Goal: Task Accomplishment & Management: Manage account settings

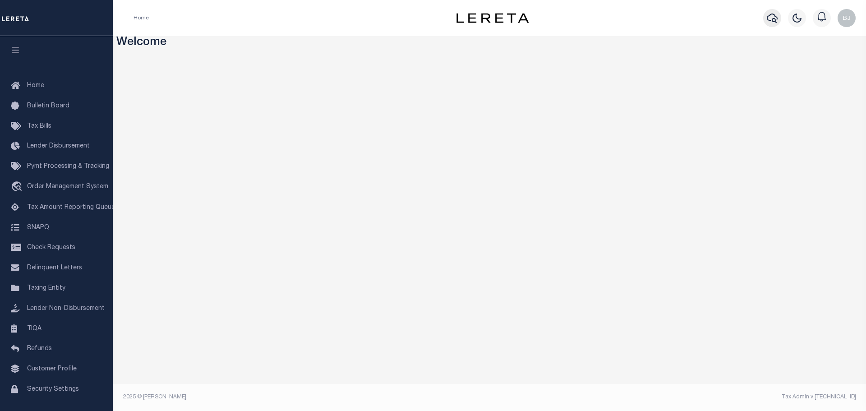
click at [770, 23] on icon "button" at bounding box center [771, 18] width 11 height 11
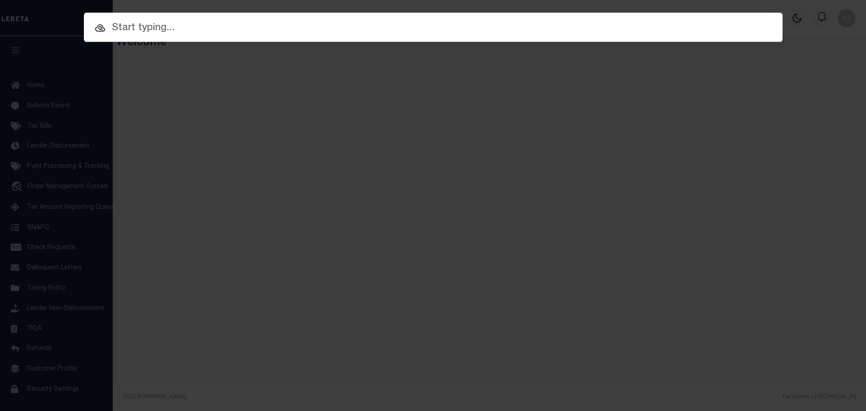
click at [447, 31] on input "text" at bounding box center [433, 28] width 698 height 16
paste input "148000004801"
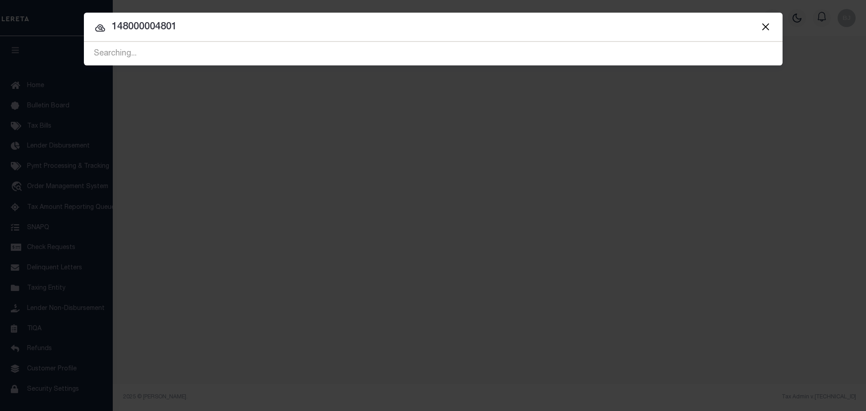
type input "148000004801"
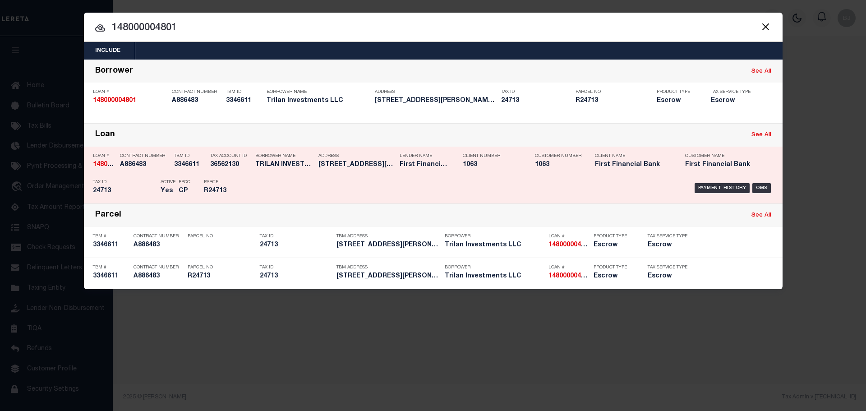
click at [355, 189] on div "Payment History OMS" at bounding box center [515, 188] width 515 height 26
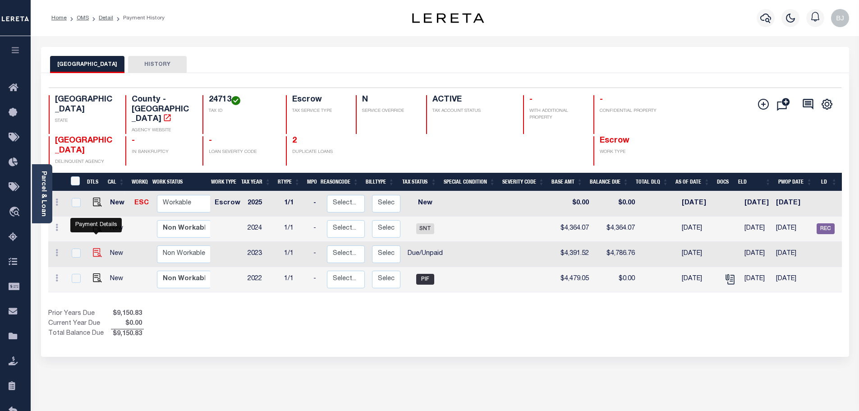
click at [99, 248] on img "" at bounding box center [97, 252] width 9 height 9
checkbox input "true"
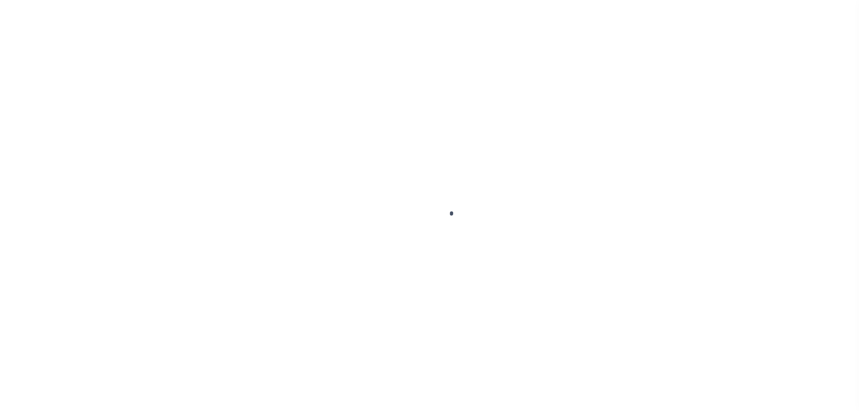
checkbox input "false"
type input "[DATE]"
select select "DUE"
type input "$4,391.52"
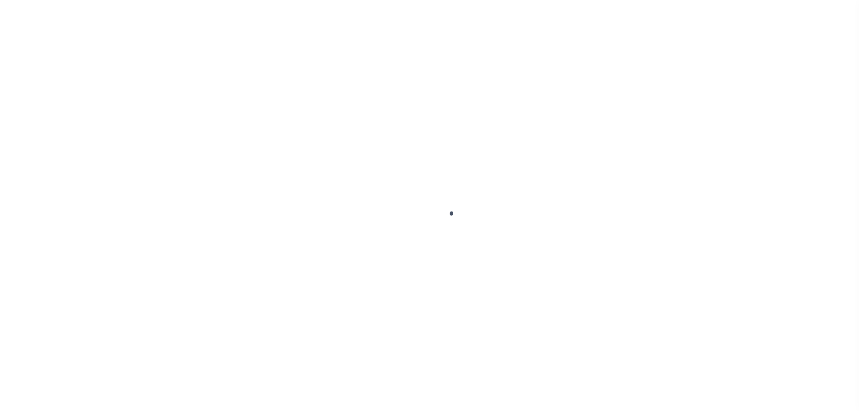
type input "$395.24"
type input "$4,786.76"
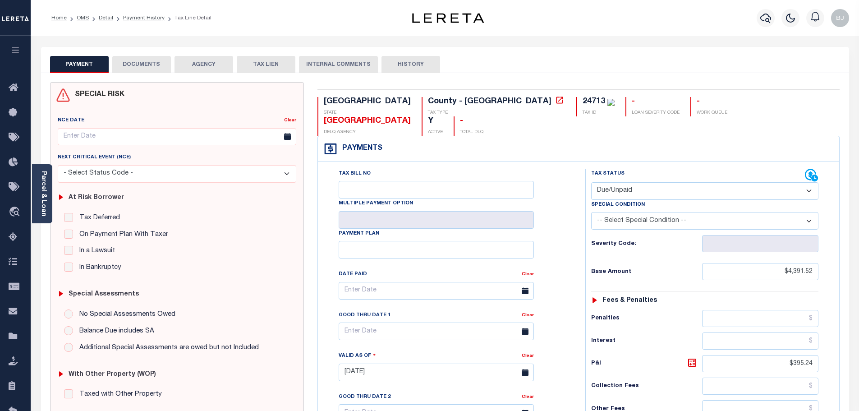
click at [129, 65] on button "DOCUMENTS" at bounding box center [141, 64] width 59 height 17
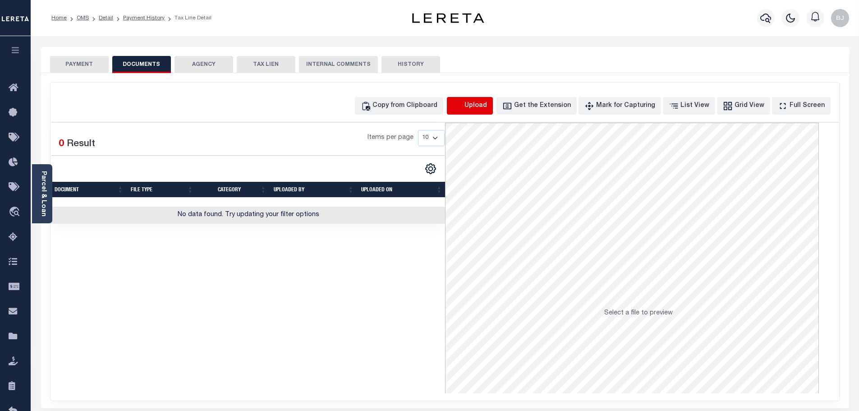
click at [463, 104] on icon "button" at bounding box center [458, 106] width 10 height 10
select select "POP"
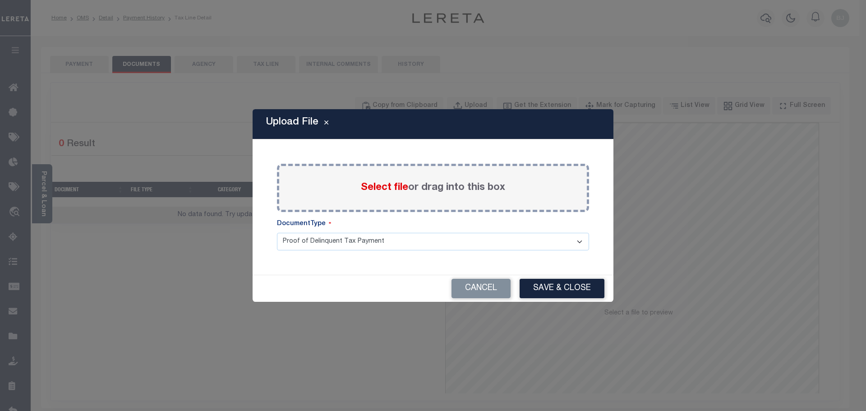
click at [380, 192] on span "Select file" at bounding box center [384, 188] width 47 height 10
click at [0, 0] on input "Select file or drag into this box" at bounding box center [0, 0] width 0 height 0
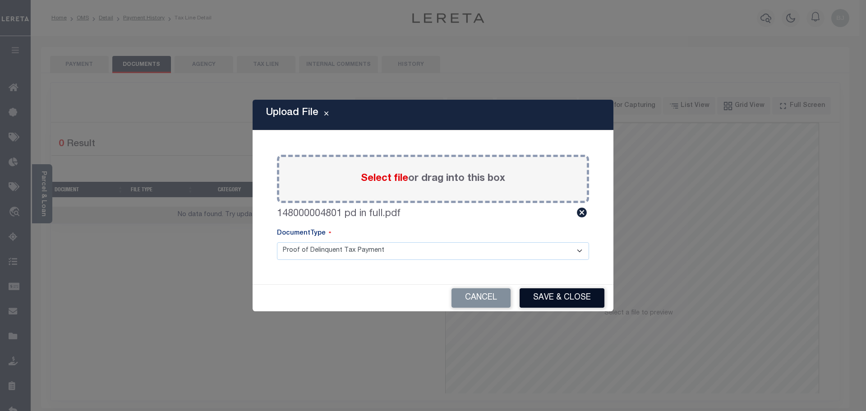
click at [559, 304] on button "Save & Close" at bounding box center [561, 297] width 85 height 19
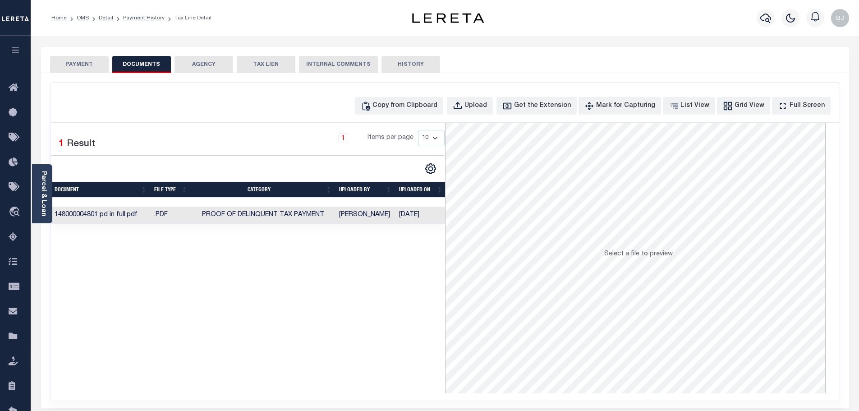
click at [87, 60] on button "PAYMENT" at bounding box center [79, 64] width 59 height 17
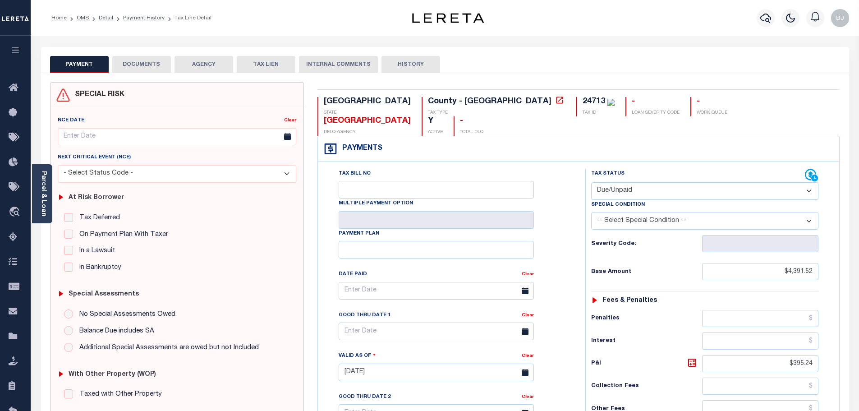
drag, startPoint x: 87, startPoint y: 60, endPoint x: 598, endPoint y: 142, distance: 518.1
click at [598, 136] on div "Payments Warning! Search Status is not "Completed", amounts can not be keyed." at bounding box center [578, 149] width 521 height 26
click at [622, 200] on div "Special Condition" at bounding box center [704, 206] width 227 height 13
click at [625, 182] on select "- Select Status Code - Open Due/Unpaid Paid Incomplete No Tax Due Internal Refu…" at bounding box center [704, 191] width 227 height 18
select select "PYD"
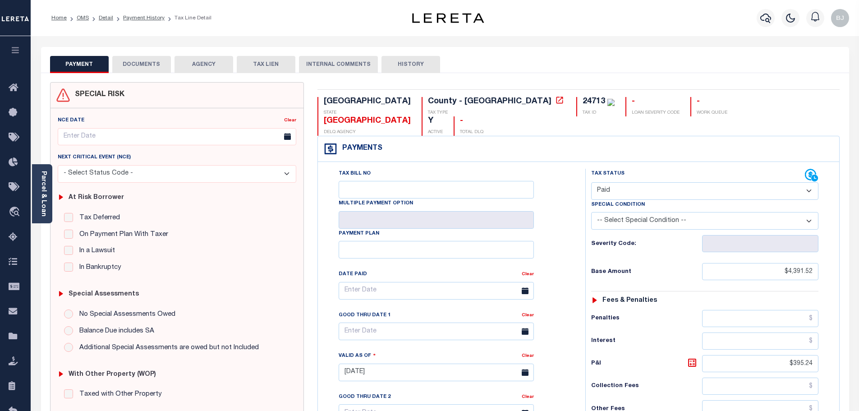
click at [591, 182] on select "- Select Status Code - Open Due/Unpaid Paid Incomplete No Tax Due Internal Refu…" at bounding box center [704, 191] width 227 height 18
type input "09/16/2025"
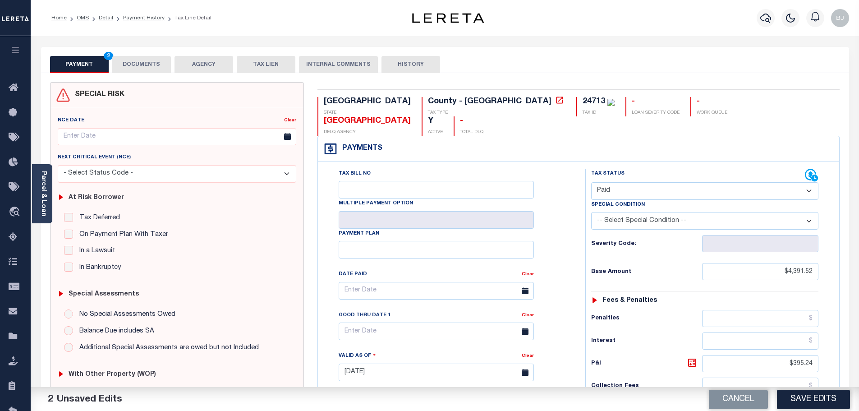
scroll to position [252, 0]
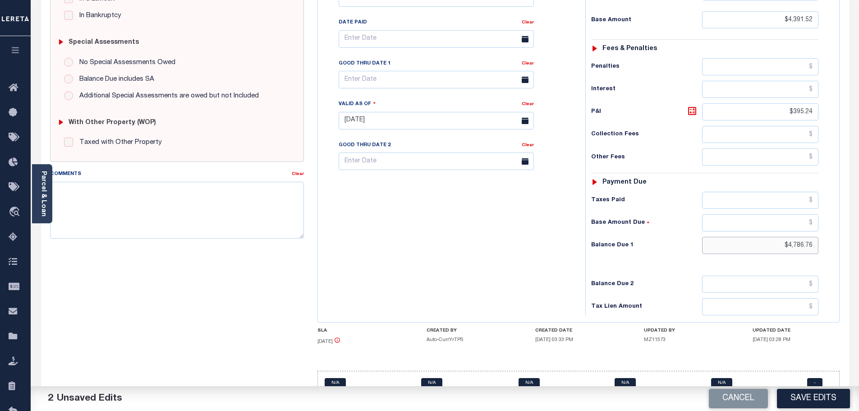
drag, startPoint x: 779, startPoint y: 219, endPoint x: 834, endPoint y: 220, distance: 55.4
click at [833, 220] on div "Tax Status Status" at bounding box center [707, 116] width 258 height 398
type input "$0.00"
click at [819, 406] on button "Save Edits" at bounding box center [813, 398] width 73 height 19
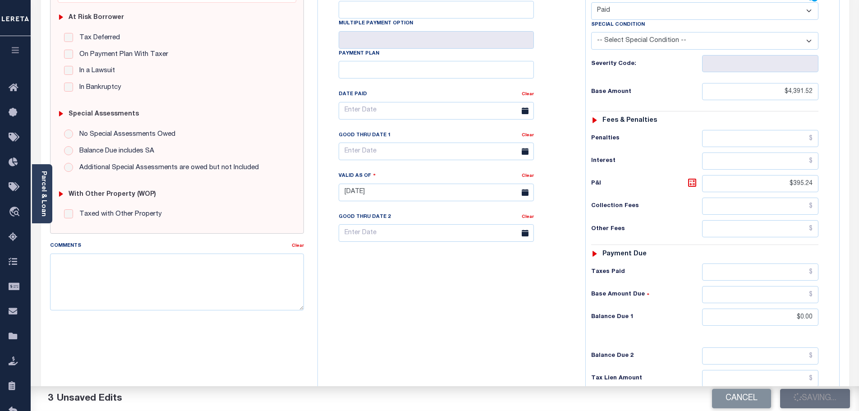
scroll to position [0, 0]
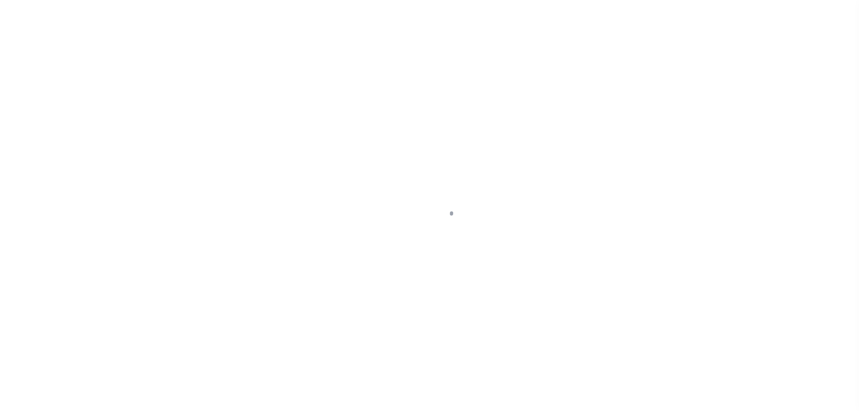
select select "PYD"
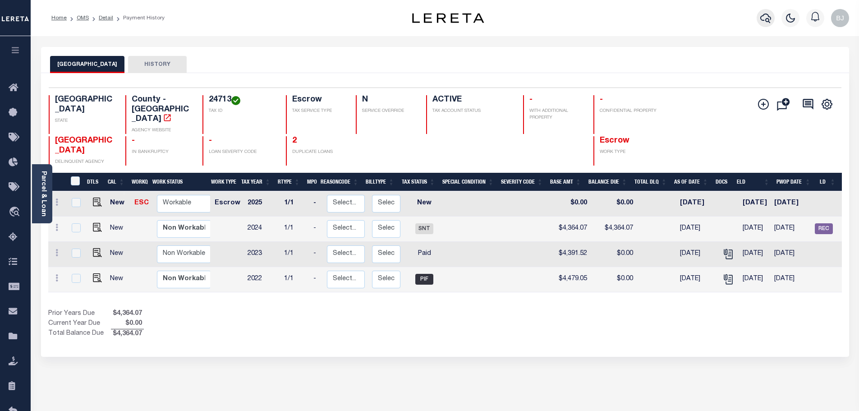
click at [772, 14] on button "button" at bounding box center [765, 18] width 18 height 18
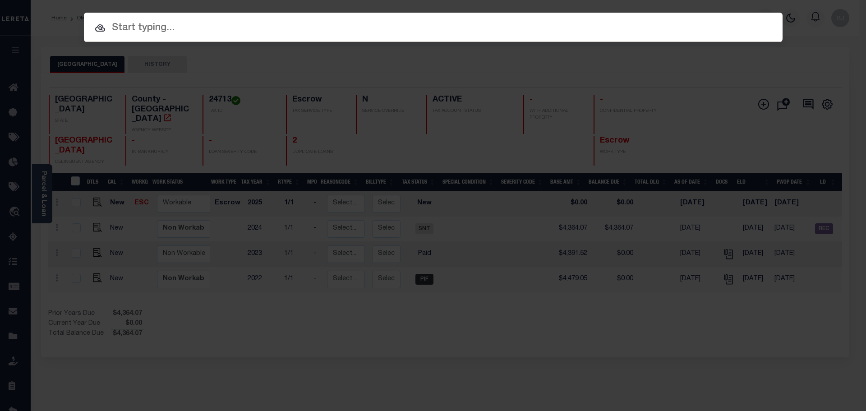
click at [765, 20] on input "text" at bounding box center [433, 28] width 698 height 16
click at [423, 50] on div "Include Loans TBM Customers Borrowers Payments (Lender Non-Disb) Payments (Lend…" at bounding box center [433, 205] width 866 height 411
click at [428, 30] on input "text" at bounding box center [433, 28] width 712 height 16
paste input "400556"
type input "400556"
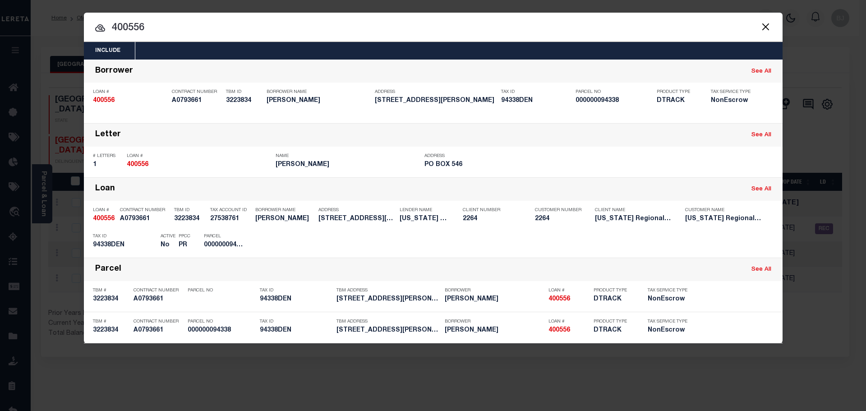
click at [648, 22] on input "400556" at bounding box center [433, 28] width 698 height 16
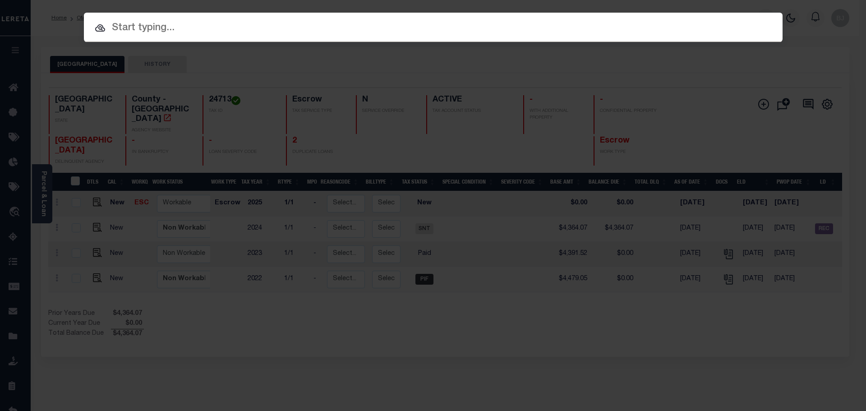
click at [538, 17] on div at bounding box center [433, 27] width 698 height 29
click at [538, 23] on input "text" at bounding box center [433, 28] width 698 height 16
paste input "520385"
type input "520385"
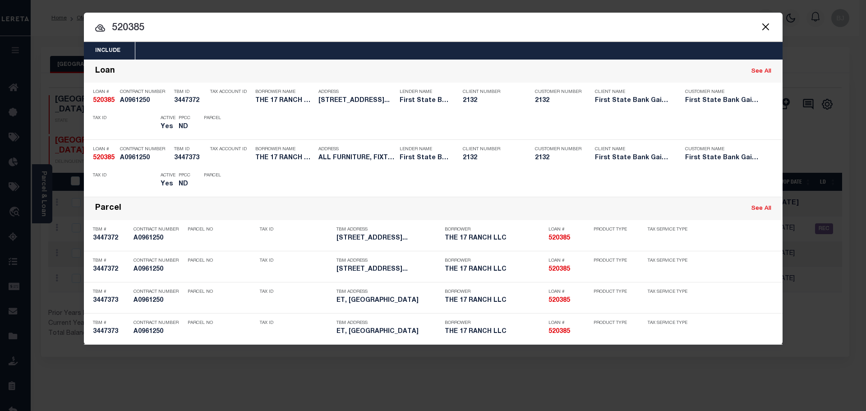
click at [632, 32] on input "520385" at bounding box center [433, 28] width 698 height 16
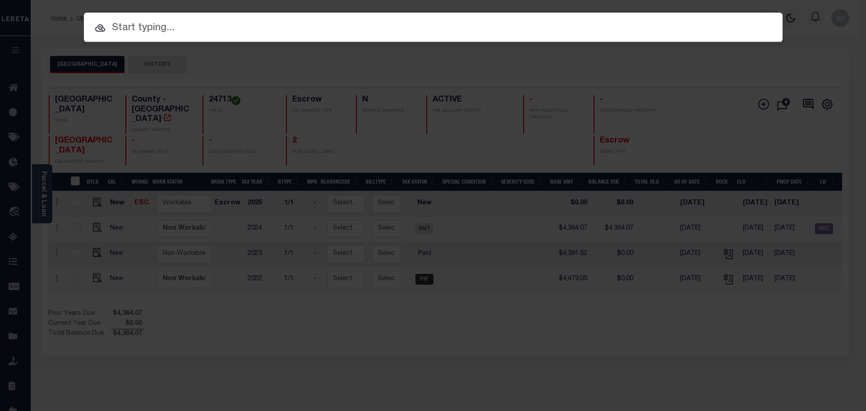
click at [464, 25] on input "text" at bounding box center [433, 28] width 698 height 16
click at [474, 28] on input "text" at bounding box center [433, 28] width 698 height 16
paste input "926048999"
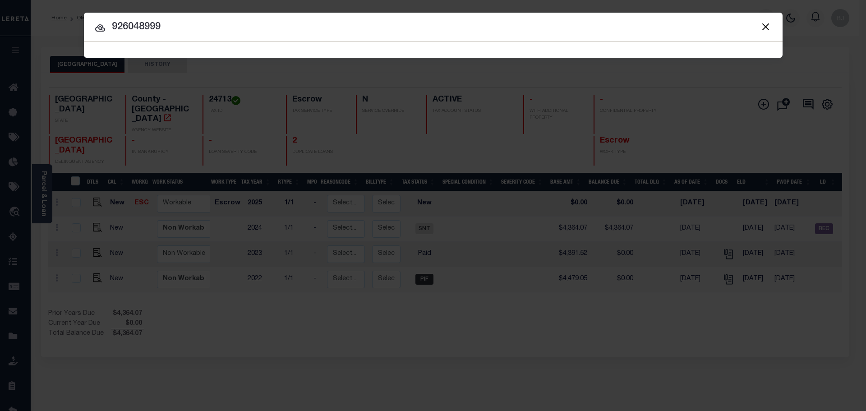
type input "926048999"
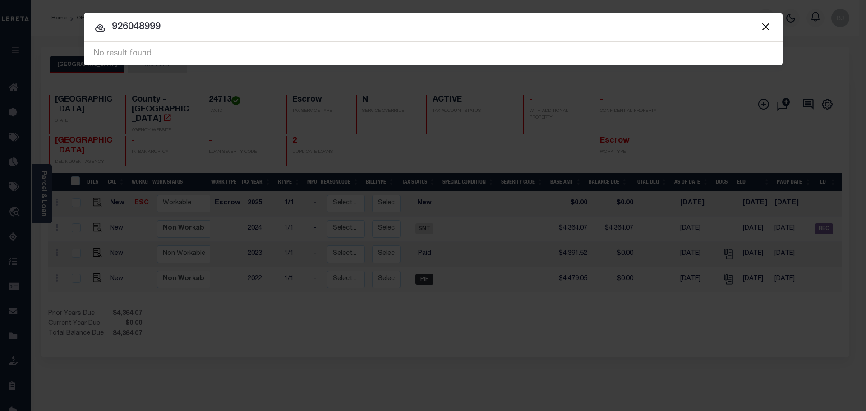
click at [467, 27] on input "926048999" at bounding box center [433, 27] width 698 height 16
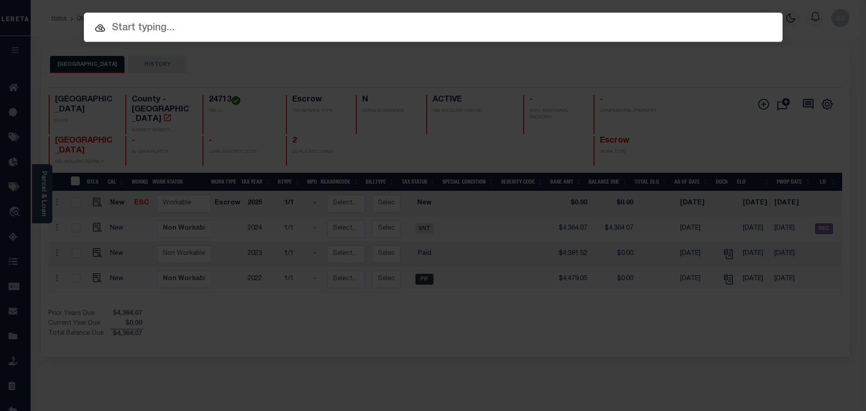
click at [394, 27] on input "text" at bounding box center [433, 28] width 698 height 16
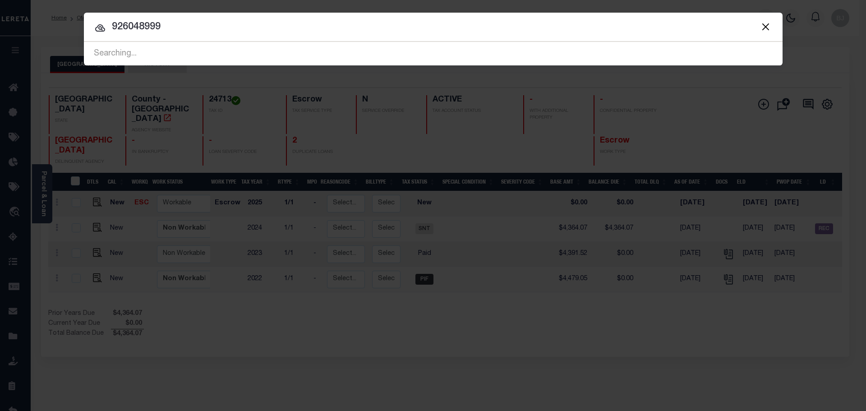
type input "926048999"
click at [219, 27] on input "926048999" at bounding box center [433, 27] width 698 height 16
drag, startPoint x: 219, startPoint y: 27, endPoint x: 219, endPoint y: 20, distance: 6.8
click at [219, 20] on input "926048999" at bounding box center [433, 27] width 698 height 16
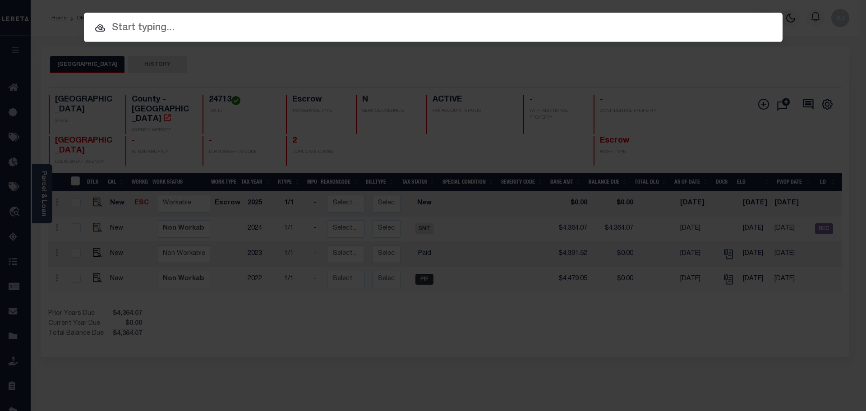
click at [421, 35] on input "text" at bounding box center [433, 28] width 698 height 16
click at [604, 31] on input "text" at bounding box center [433, 28] width 698 height 16
paste input "10022742"
type input "10022742"
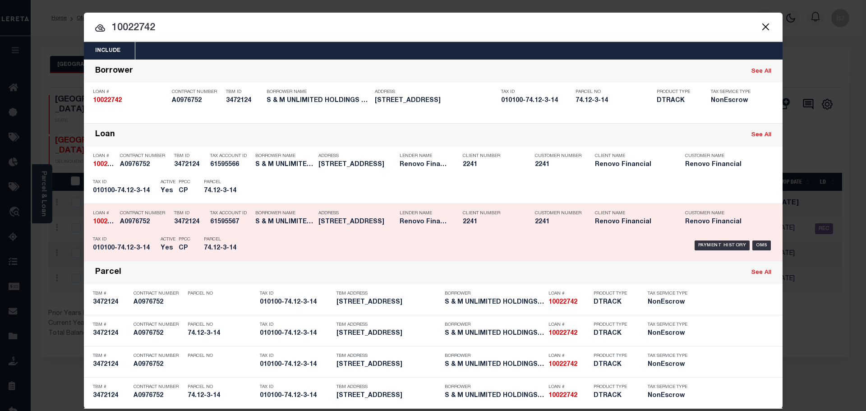
click at [314, 217] on div "Address 35 FAIRWAY CT ALBANY, NY 12208" at bounding box center [351, 219] width 81 height 26
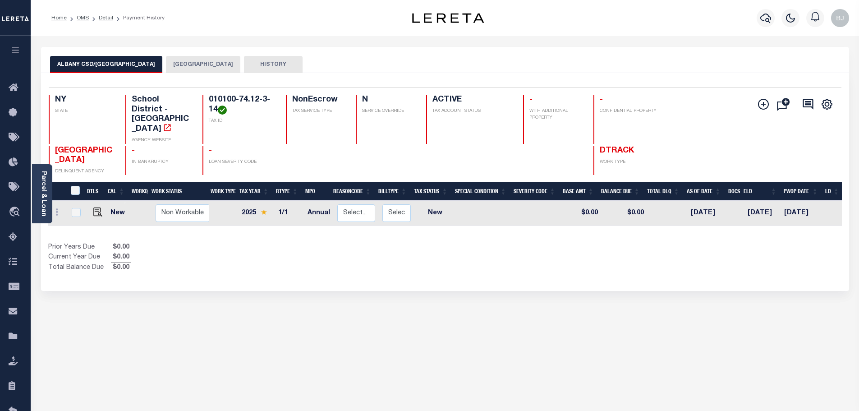
click at [166, 71] on button "ALBANY CITY" at bounding box center [203, 64] width 74 height 17
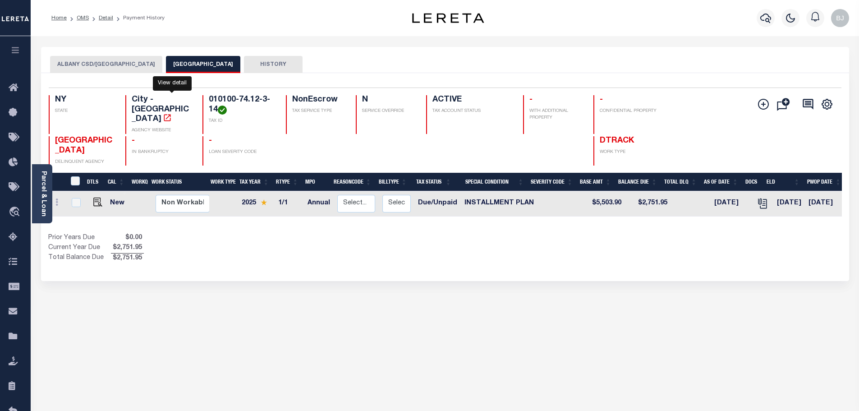
click at [172, 113] on icon "" at bounding box center [167, 117] width 9 height 9
click at [93, 197] on img "" at bounding box center [97, 201] width 9 height 9
checkbox input "true"
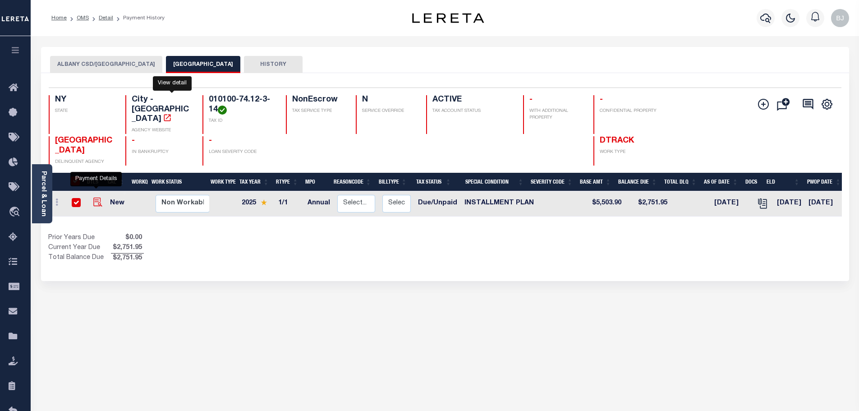
checkbox input "true"
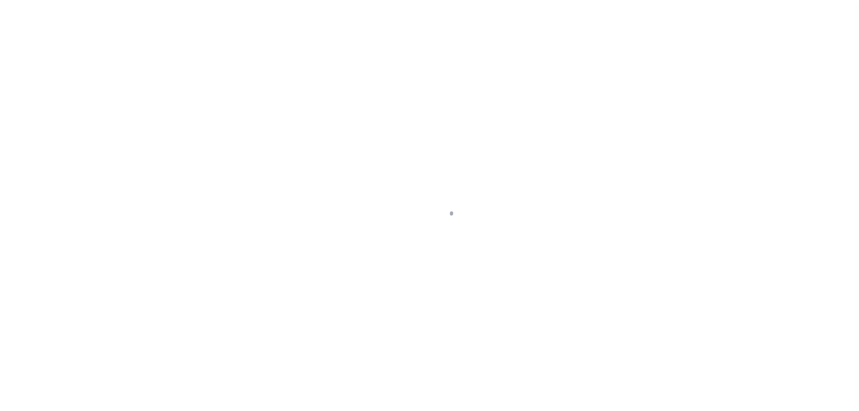
select select "DUE"
select select "16"
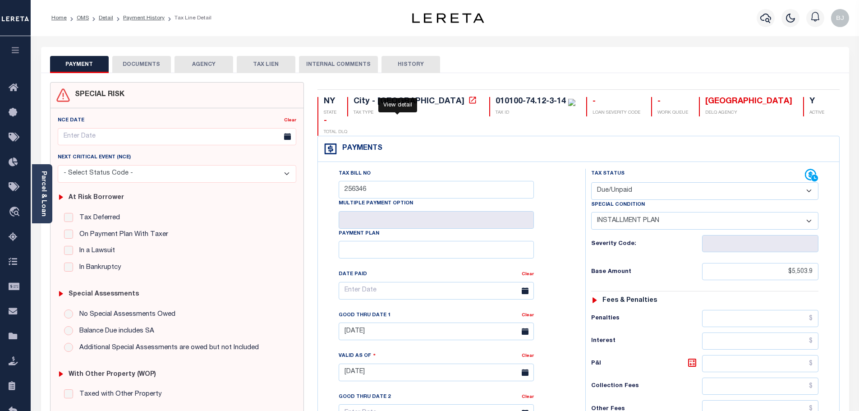
click at [468, 101] on icon at bounding box center [472, 100] width 9 height 9
click at [495, 98] on div "010100-74.12-3-14" at bounding box center [530, 101] width 70 height 8
click at [46, 206] on link "Parcel & Loan" at bounding box center [43, 194] width 6 height 46
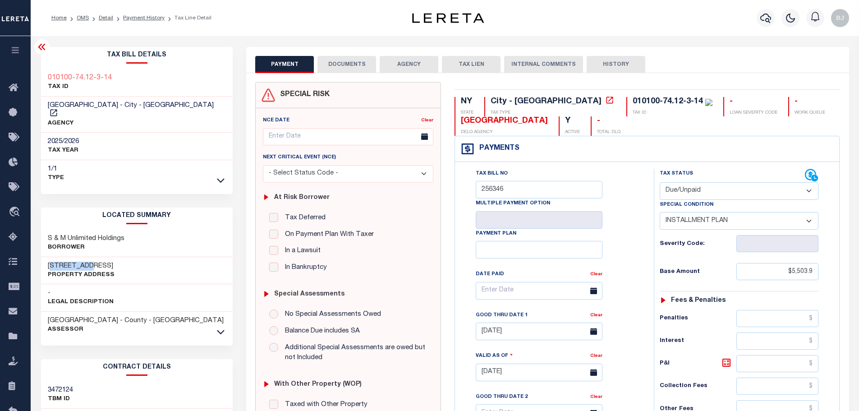
drag, startPoint x: 47, startPoint y: 256, endPoint x: 81, endPoint y: 255, distance: 33.8
click at [81, 257] on div "35 Fairway Ct Property Address" at bounding box center [137, 270] width 192 height 27
copy h3 "35 Fairway"
click at [468, 63] on button "TAX LIEN" at bounding box center [471, 64] width 59 height 17
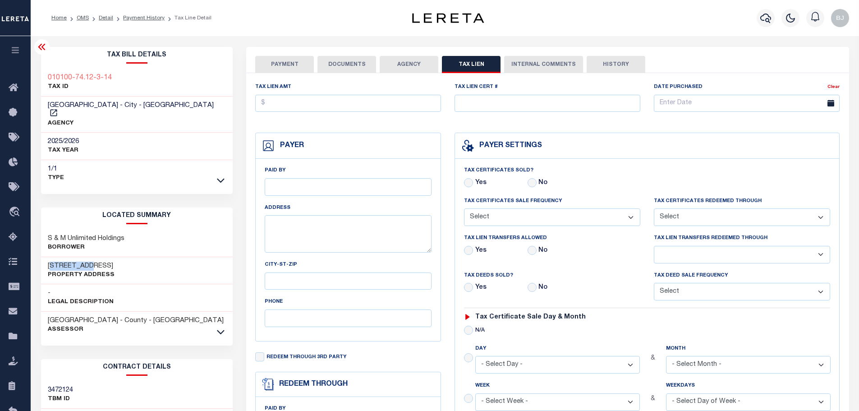
checkbox input "false"
radio input "true"
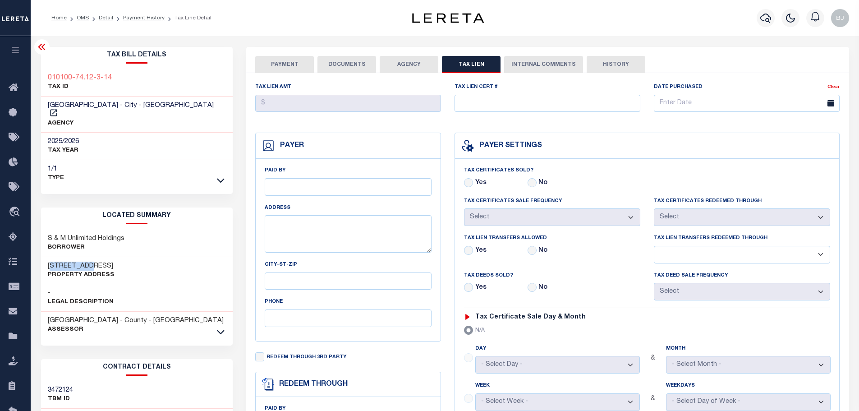
click at [396, 61] on button "AGENCY" at bounding box center [409, 64] width 59 height 17
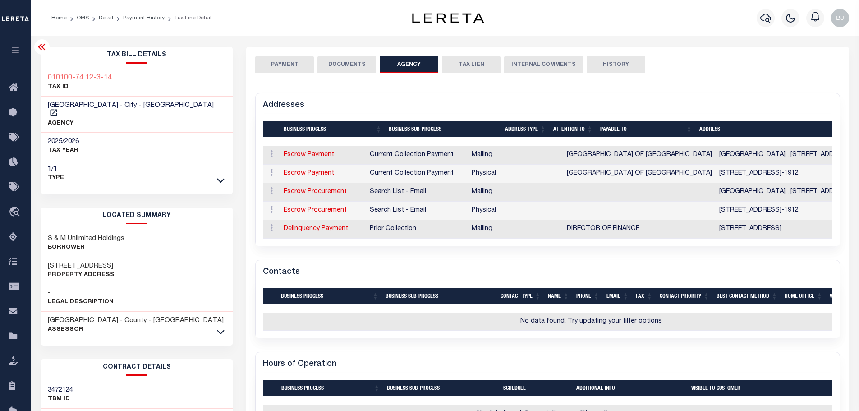
click at [421, 190] on span "Search List - Email" at bounding box center [398, 191] width 56 height 6
click at [249, 200] on div "1 Selected 5 Results Items per page" at bounding box center [547, 180] width 597 height 132
click at [286, 196] on td "Escrow Procurement" at bounding box center [323, 192] width 86 height 18
click at [295, 191] on link "Escrow Procurement" at bounding box center [315, 191] width 63 height 6
select select "1"
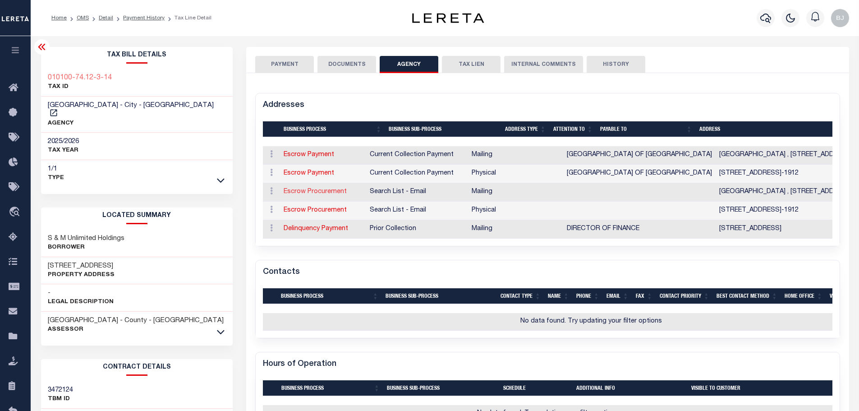
checkbox input "false"
select select
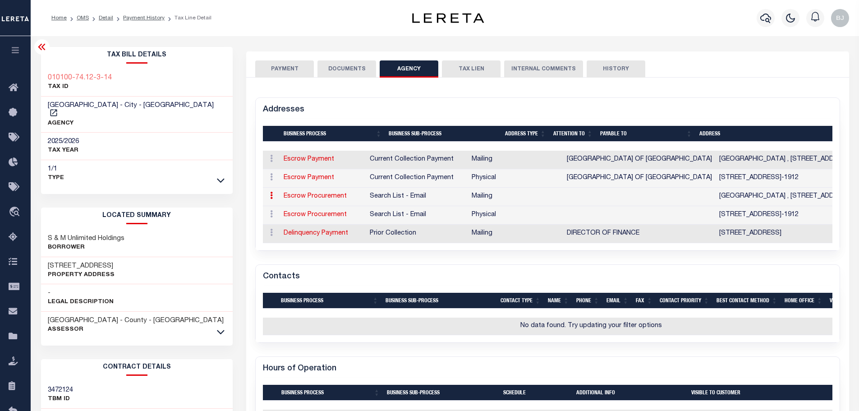
type input "CITY HALL"
type input "24 EAGLE ST RM 109"
type input "ALBANY"
select select "NY"
type input "12207-1912"
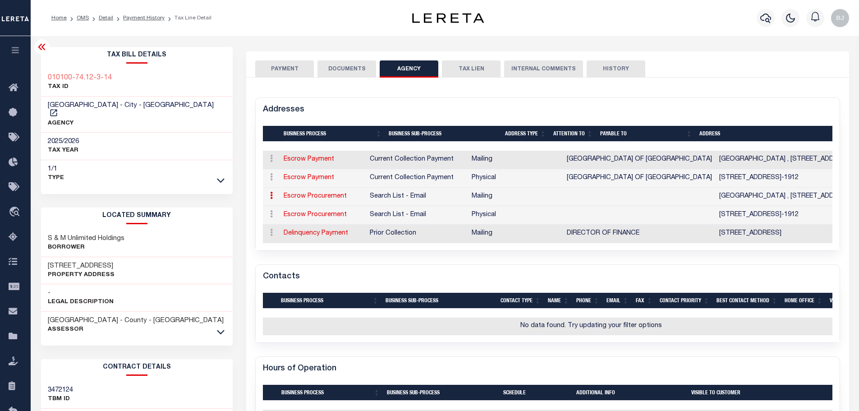
checkbox input "true"
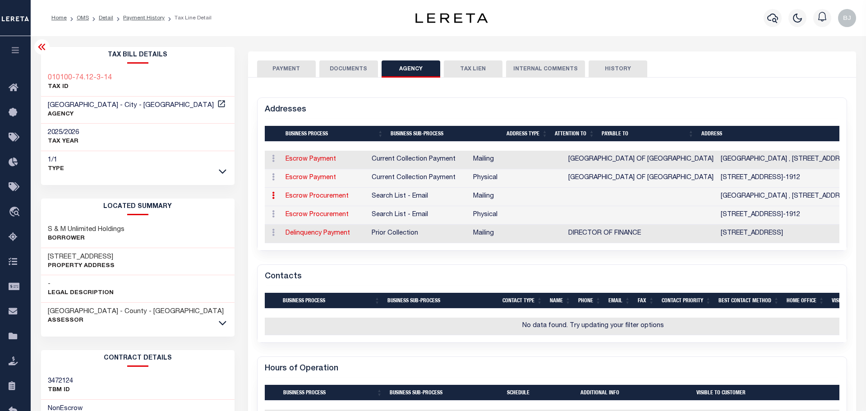
select select "5"
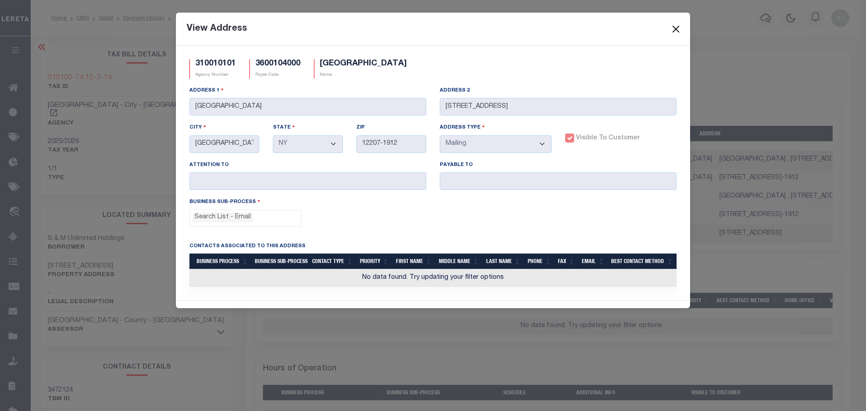
click at [676, 28] on button "Close" at bounding box center [676, 29] width 12 height 12
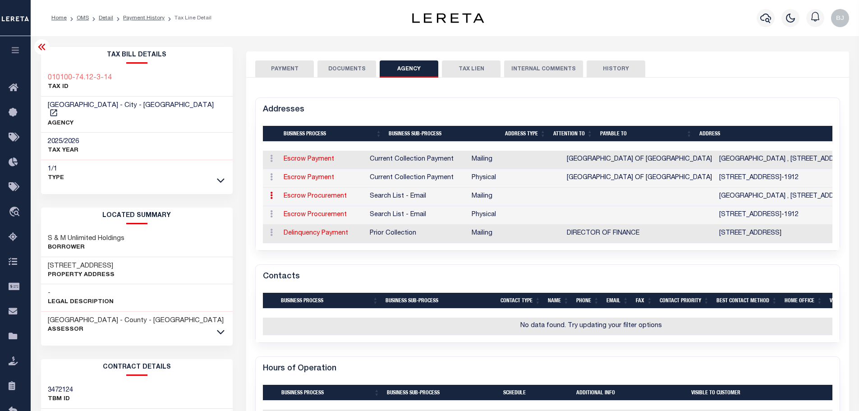
drag, startPoint x: 676, startPoint y: 28, endPoint x: 494, endPoint y: 53, distance: 183.9
click at [660, 31] on div "Profile Sign out" at bounding box center [683, 18] width 337 height 32
click at [563, 61] on button "INTERNAL COMMENTS" at bounding box center [543, 68] width 79 height 17
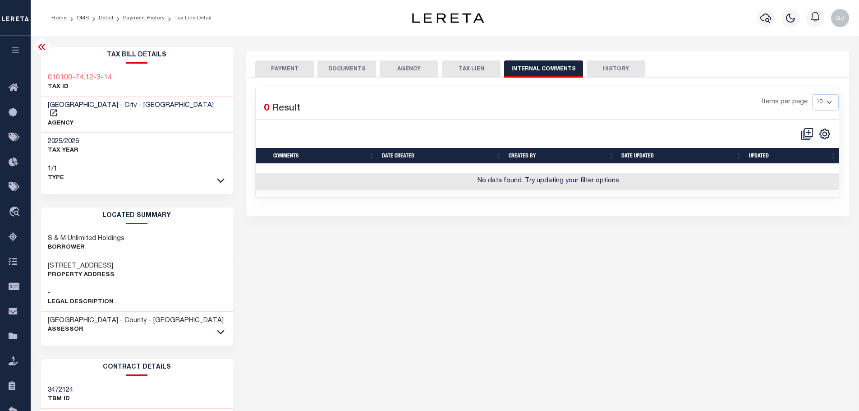
click at [600, 62] on button "HISTORY" at bounding box center [615, 68] width 59 height 17
select select "50"
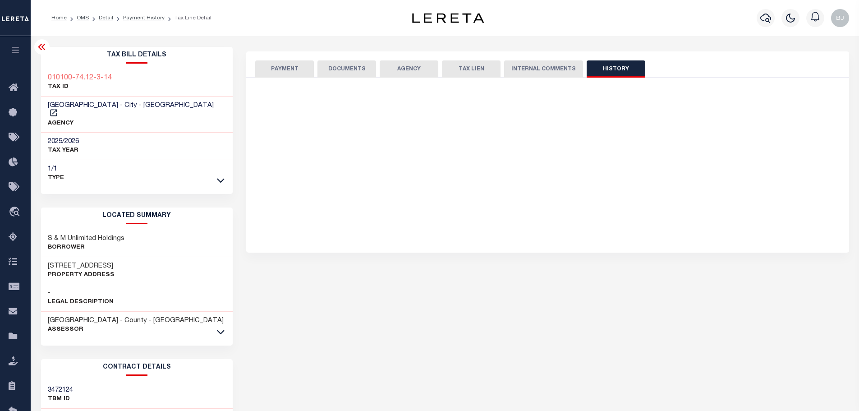
select select "50"
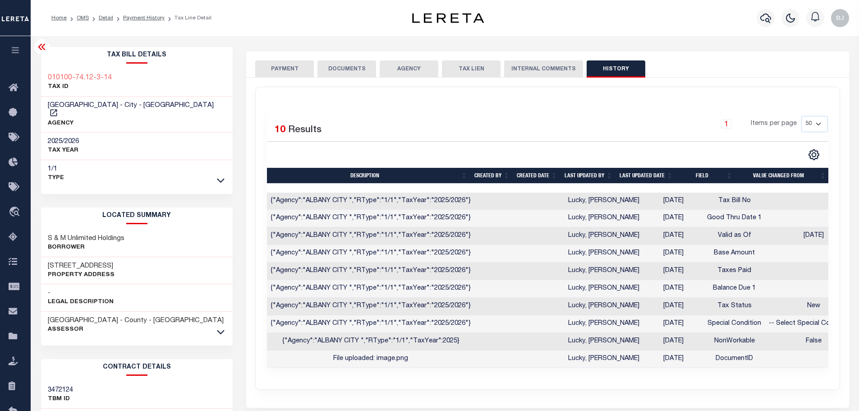
click at [378, 68] on div "PAYMENT DOCUMENTS AGENCY DELINQUENT PAYEE TAX LIEN HISTORY" at bounding box center [547, 68] width 585 height 17
drag, startPoint x: 368, startPoint y: 71, endPoint x: 206, endPoint y: 54, distance: 162.3
click at [339, 68] on button "DOCUMENTS" at bounding box center [346, 68] width 59 height 17
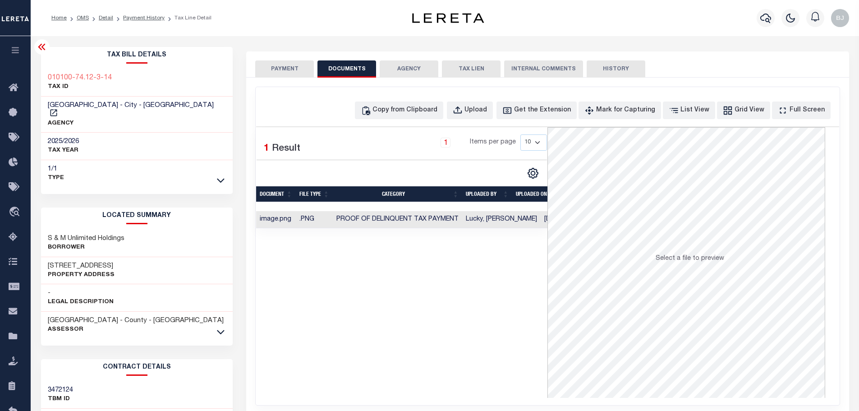
click at [279, 69] on button "PAYMENT" at bounding box center [284, 68] width 59 height 17
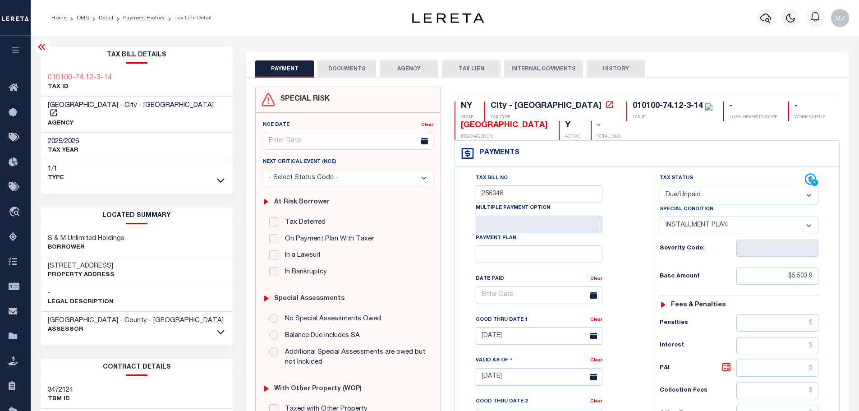
click at [438, 76] on div "PAYMENT DOCUMENTS AGENCY DELINQUENT PAYEE TAX LIEN HISTORY" at bounding box center [547, 68] width 585 height 17
click at [337, 70] on button "DOCUMENTS" at bounding box center [346, 68] width 59 height 17
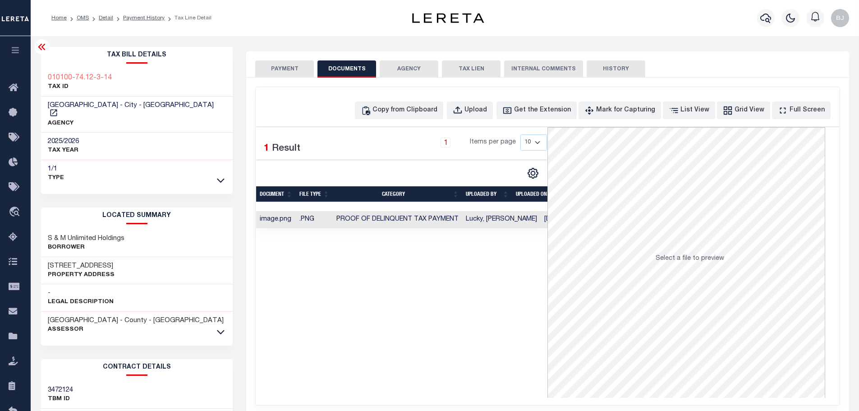
click at [469, 218] on td "Lucky, [PERSON_NAME]" at bounding box center [501, 220] width 78 height 18
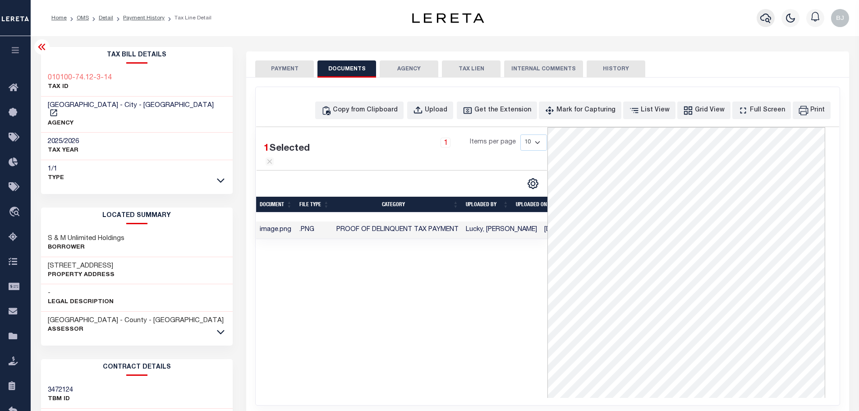
click at [768, 15] on icon "button" at bounding box center [765, 18] width 11 height 9
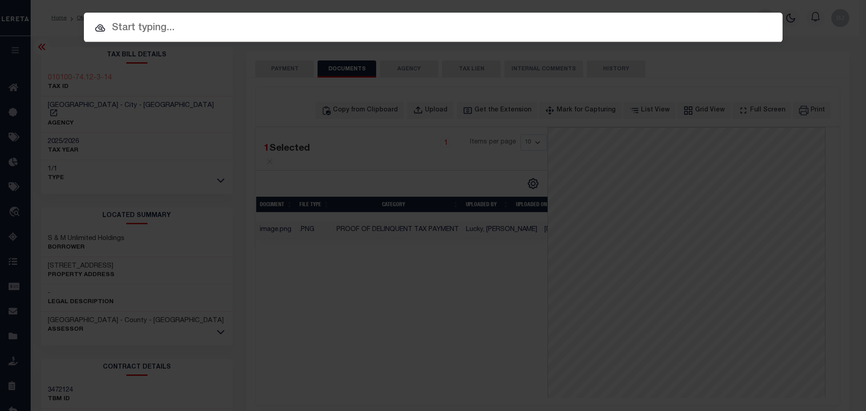
paste input "10020042"
type input "10020042"
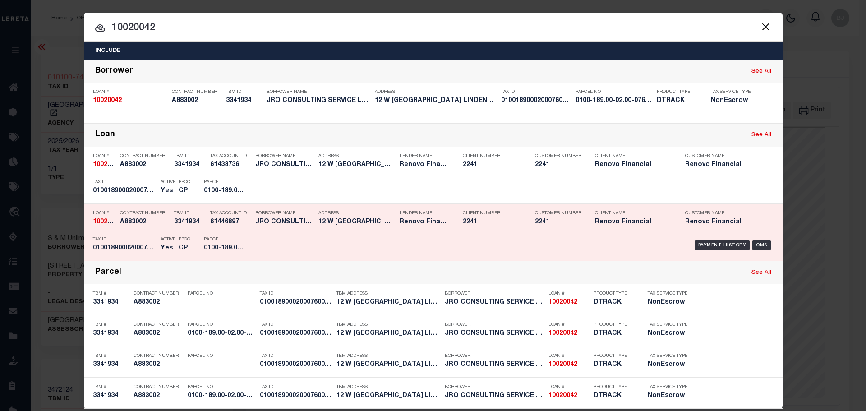
drag, startPoint x: 128, startPoint y: 252, endPoint x: 112, endPoint y: 241, distance: 19.9
click at [112, 241] on p "Tax ID" at bounding box center [124, 239] width 63 height 5
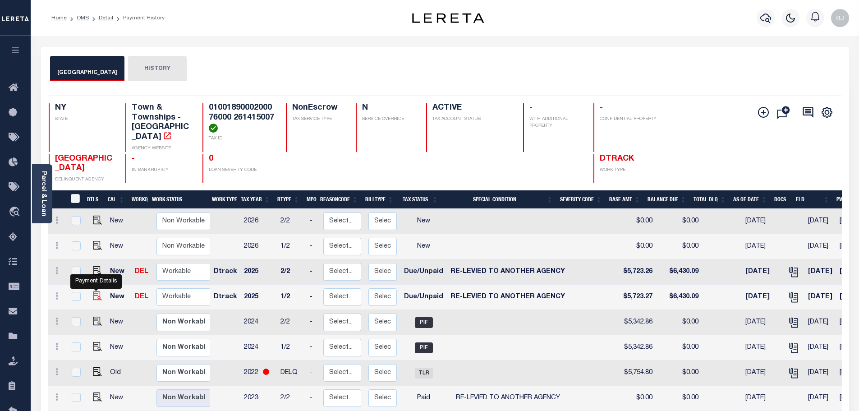
click at [94, 291] on img "" at bounding box center [97, 295] width 9 height 9
checkbox input "true"
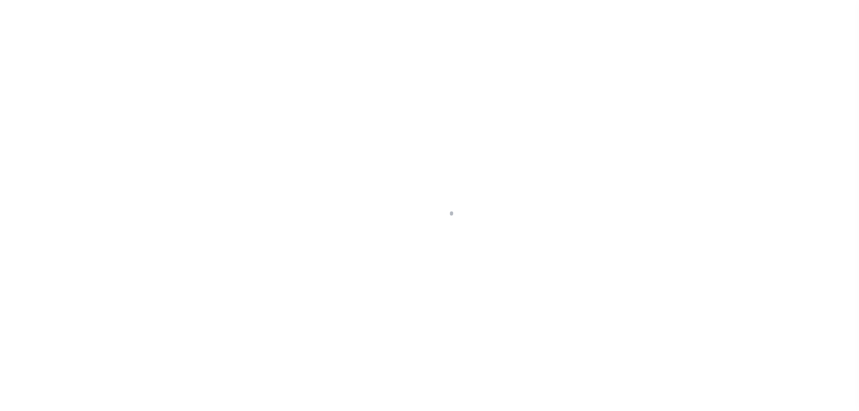
select select "DUE"
select select "31"
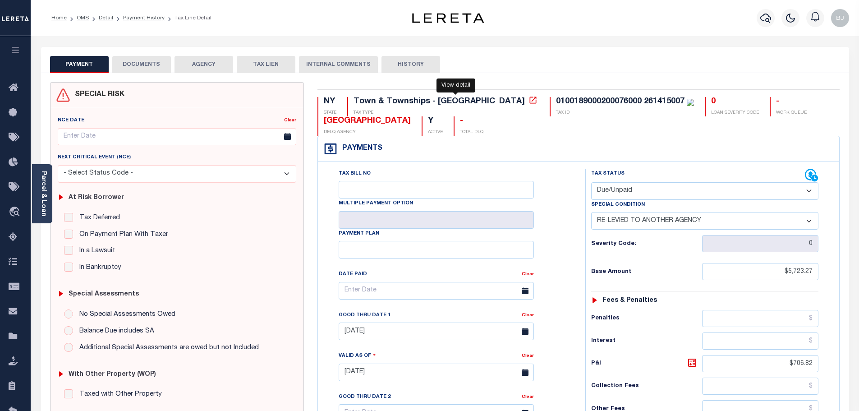
click at [528, 101] on icon at bounding box center [532, 100] width 9 height 9
click at [41, 199] on link "Parcel & Loan" at bounding box center [43, 194] width 6 height 46
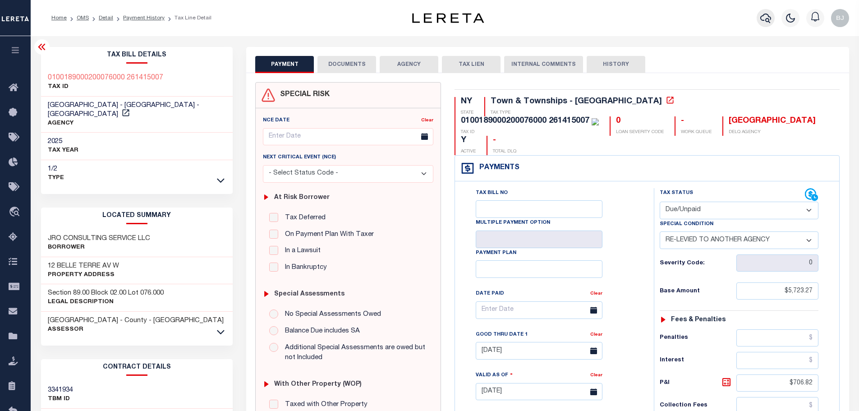
click at [765, 24] on button "button" at bounding box center [765, 18] width 18 height 18
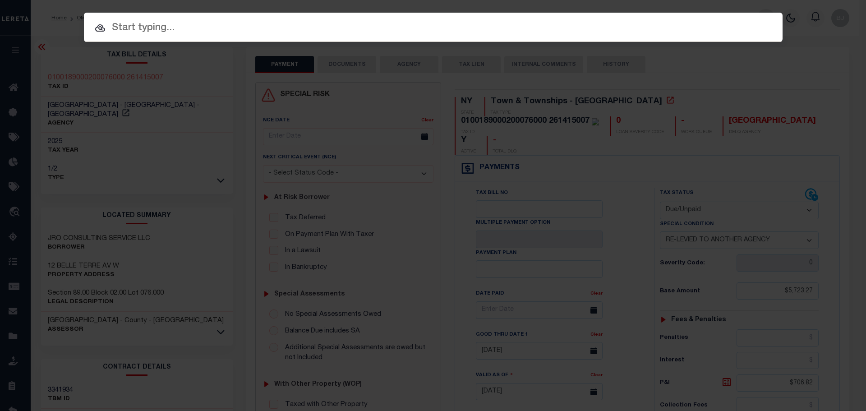
paste input "10010007"
type input "10010007"
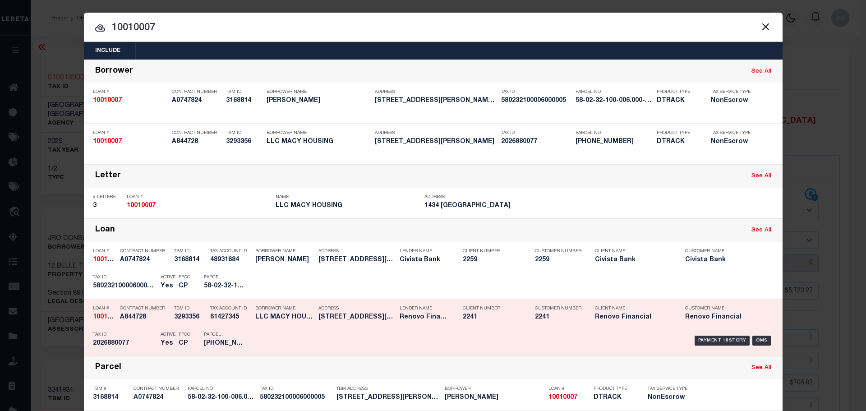
click at [220, 341] on h5 "[PHONE_NUMBER]" at bounding box center [224, 343] width 41 height 8
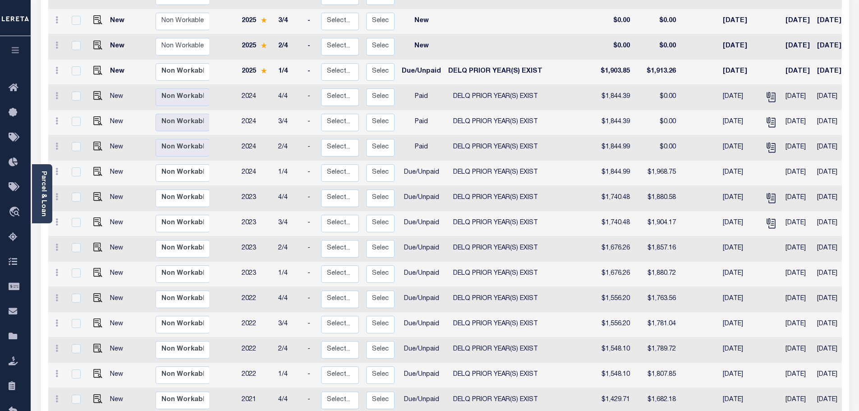
scroll to position [73, 0]
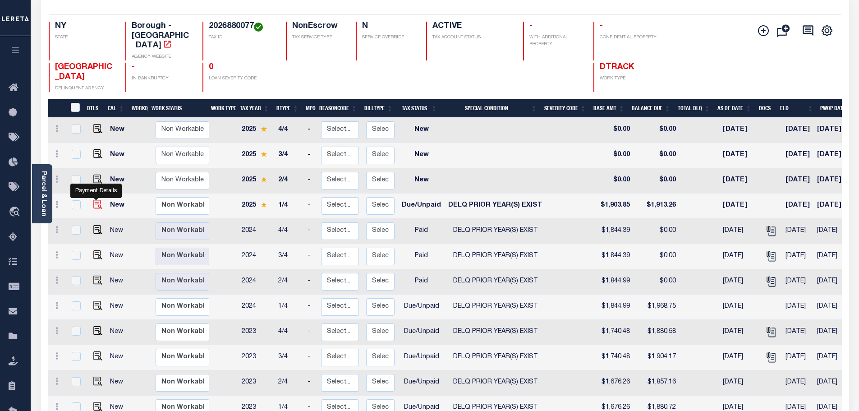
click at [96, 200] on img "" at bounding box center [97, 204] width 9 height 9
checkbox input "true"
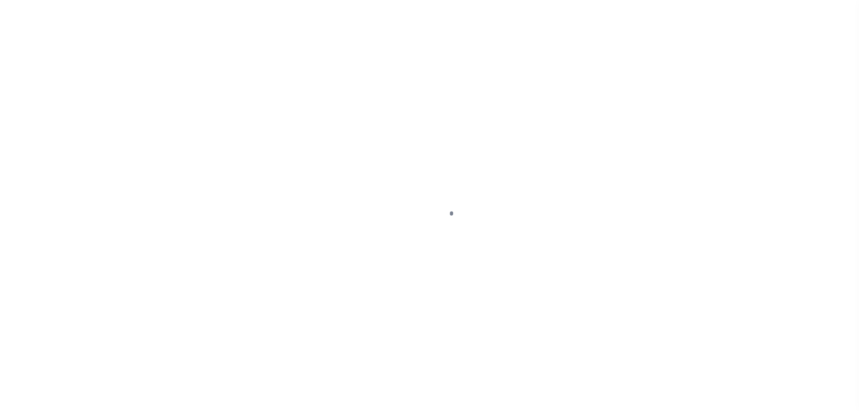
select select "DUE"
select select "18"
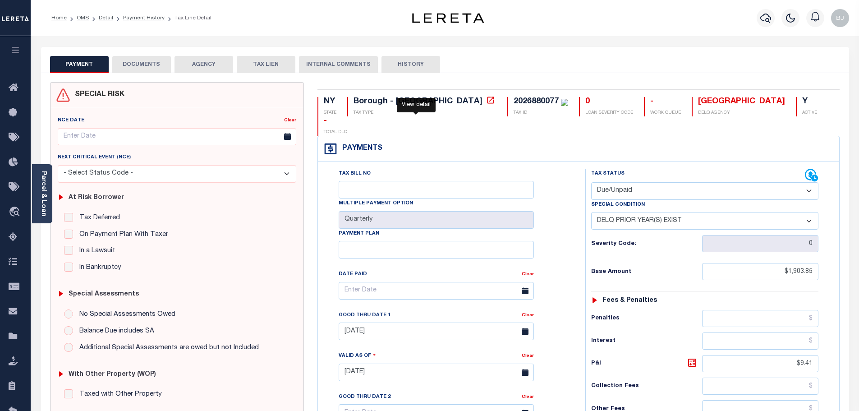
click at [487, 103] on icon at bounding box center [490, 99] width 7 height 7
click at [44, 179] on link "Parcel & Loan" at bounding box center [43, 194] width 6 height 46
